Goal: Find specific page/section: Find specific page/section

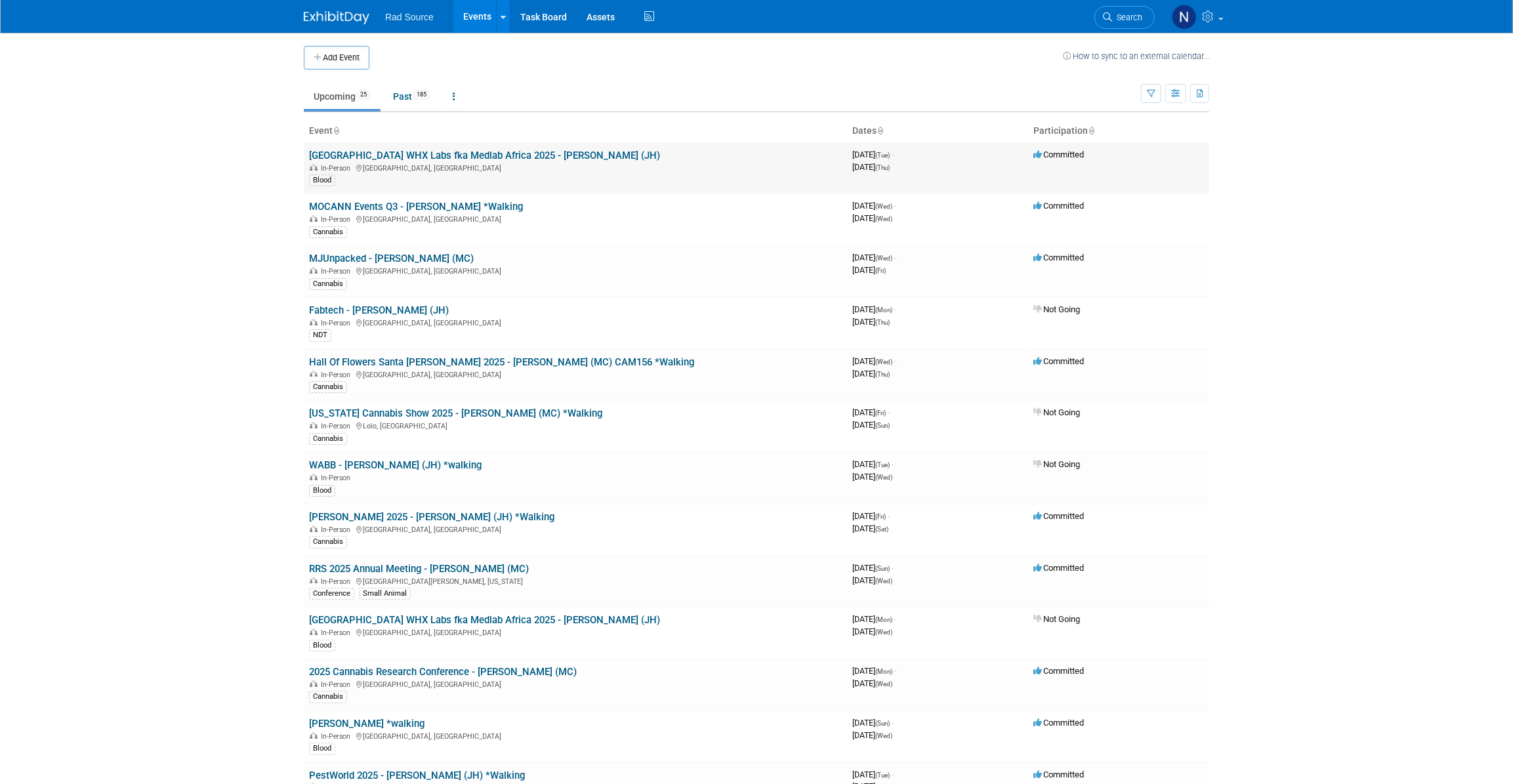
click at [470, 150] on link "[GEOGRAPHIC_DATA] WHX Labs fka Medlab Africa 2025 - [PERSON_NAME] (JH)" at bounding box center [485, 155] width 351 height 12
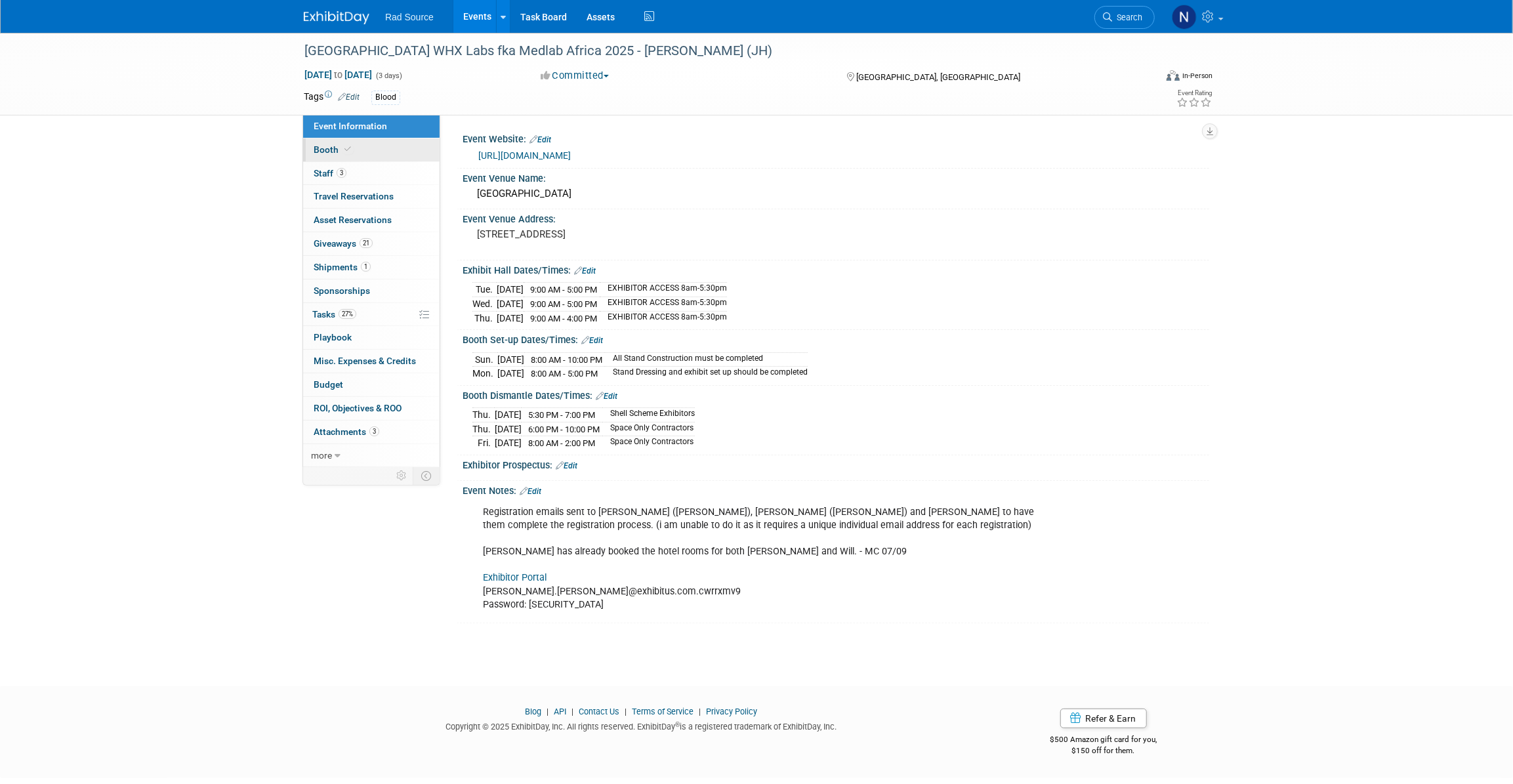
click at [327, 154] on span "Booth" at bounding box center [333, 149] width 40 height 10
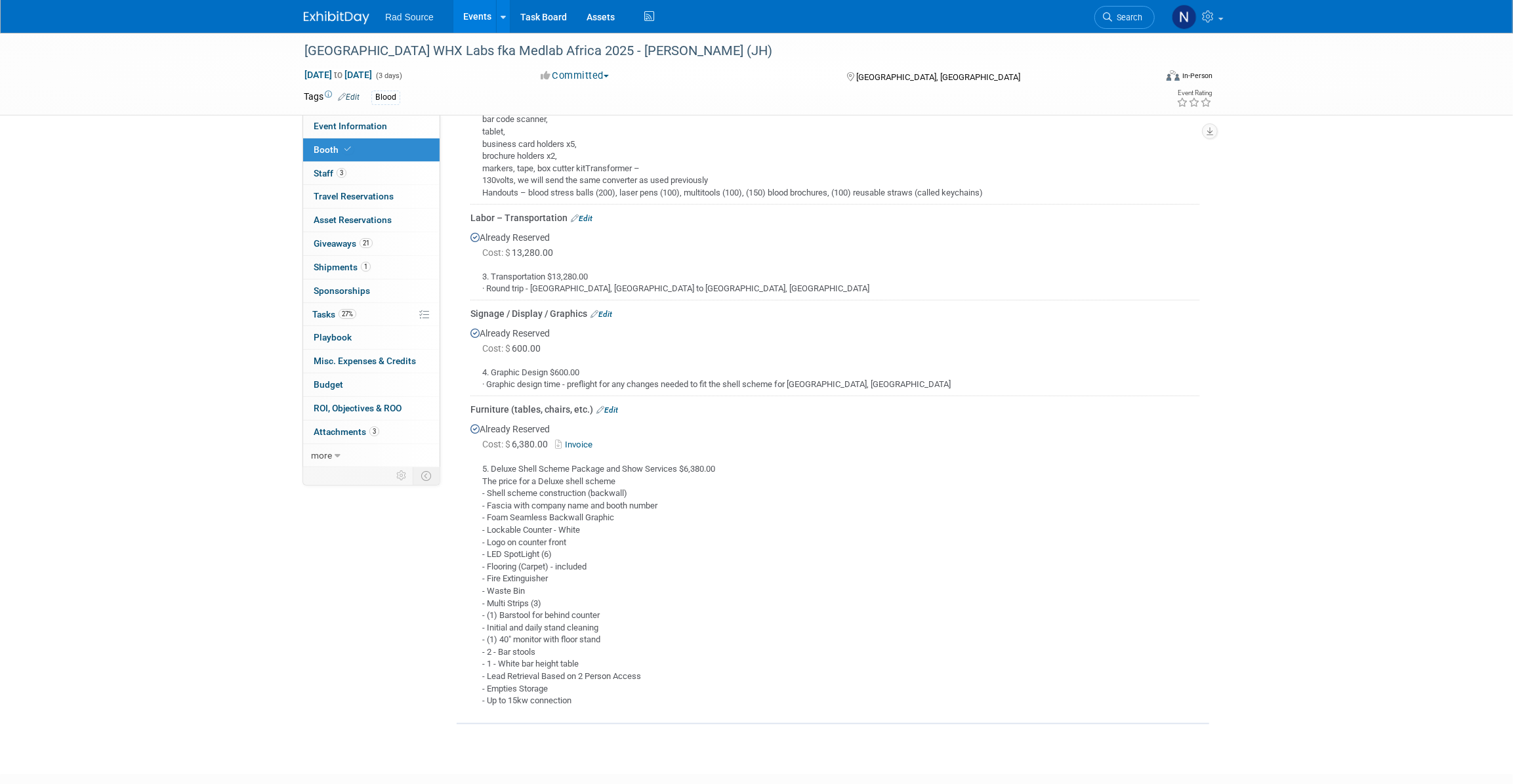
scroll to position [616, 0]
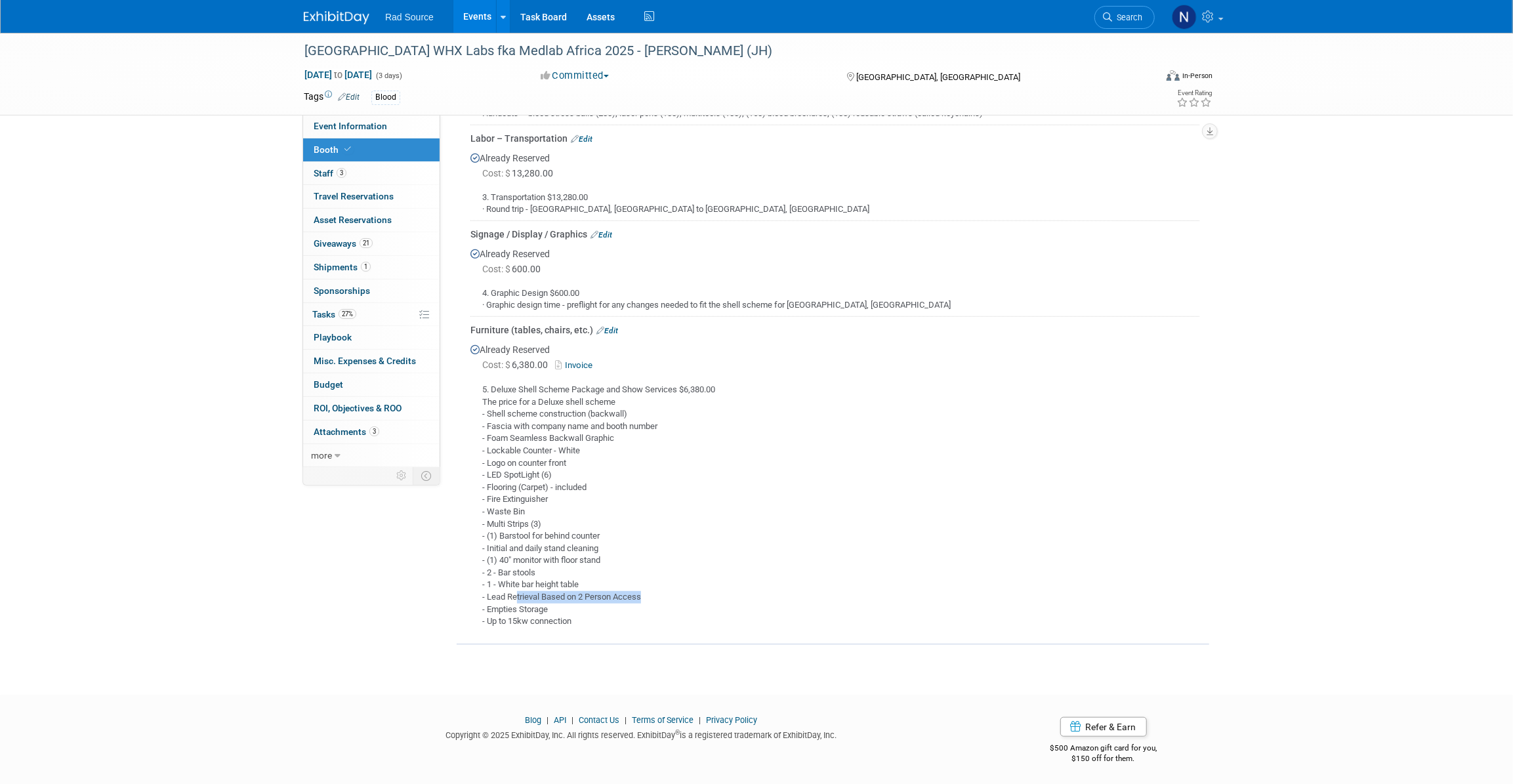
drag, startPoint x: 519, startPoint y: 596, endPoint x: 642, endPoint y: 593, distance: 123.0
click at [642, 593] on div "5. Deluxe Shell Scheme Package and Show Services $6,380.00 The price for a Delu…" at bounding box center [835, 500] width 729 height 255
click at [578, 364] on link "Invoice" at bounding box center [577, 365] width 43 height 9
